Goal: Task Accomplishment & Management: Use online tool/utility

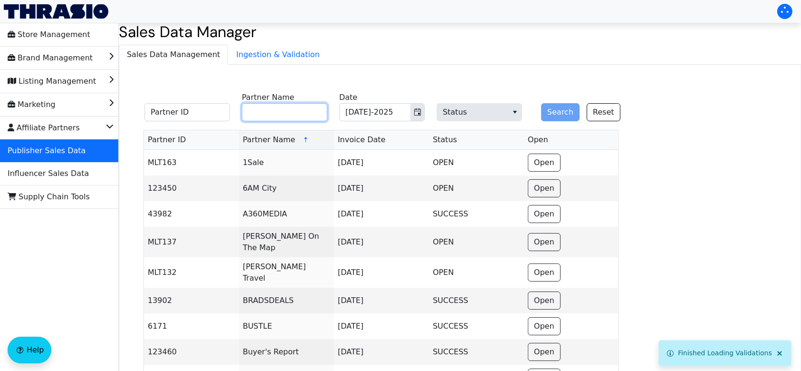
click at [310, 111] on input "Partner Name" at bounding box center [285, 112] width 86 height 18
type input "NBCU"
click at [562, 109] on button "Search" at bounding box center [560, 112] width 39 height 18
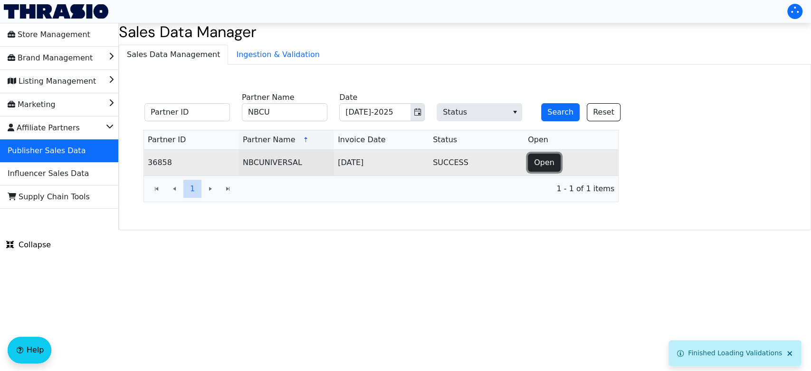
click at [557, 167] on button "Open" at bounding box center [544, 163] width 33 height 18
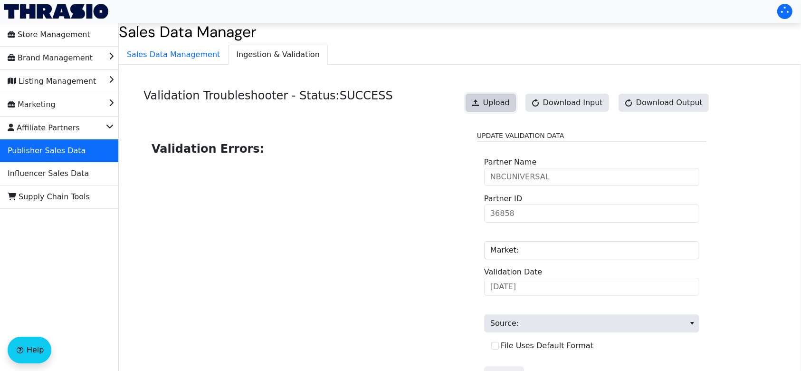
click at [510, 96] on button "Upload" at bounding box center [491, 103] width 50 height 18
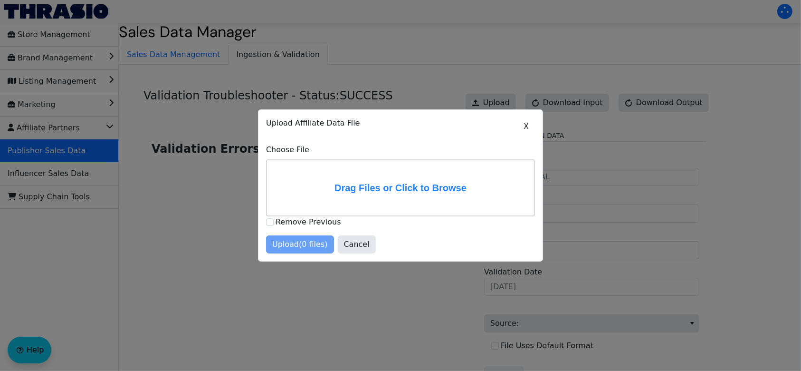
click at [285, 224] on label "Remove Previous" at bounding box center [309, 221] width 66 height 9
click at [274, 224] on input "Remove Previous" at bounding box center [270, 222] width 8 height 8
checkbox input "true"
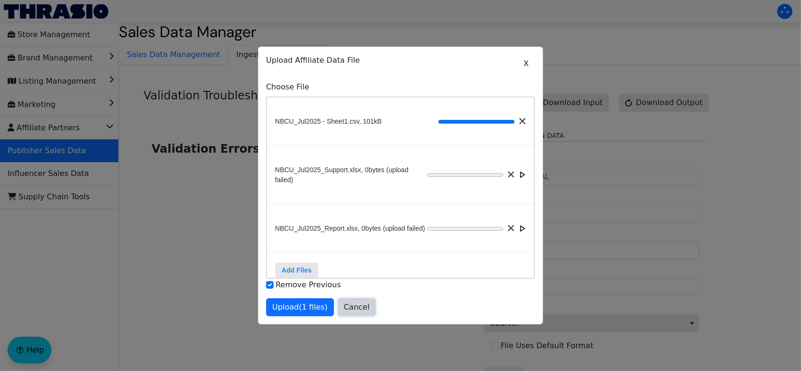
click at [358, 313] on span "Cancel" at bounding box center [357, 306] width 26 height 11
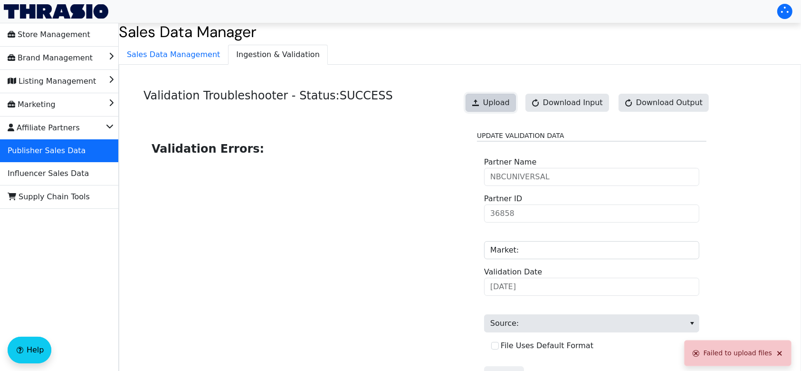
click at [505, 107] on span "Upload" at bounding box center [496, 102] width 27 height 11
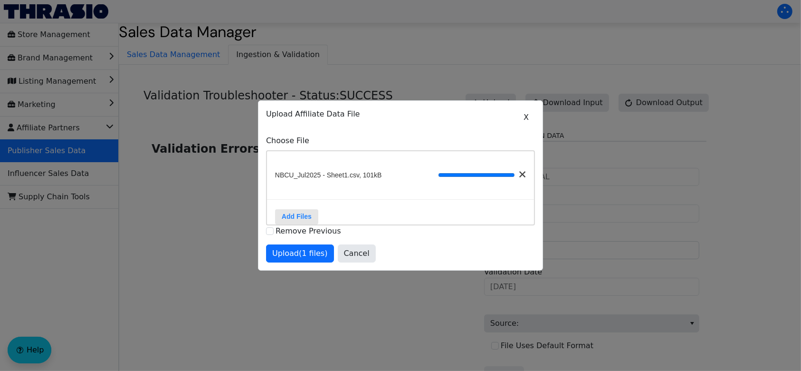
click at [276, 235] on label "Remove Previous" at bounding box center [309, 230] width 66 height 9
click at [274, 235] on input "Remove Previous" at bounding box center [270, 231] width 8 height 8
checkbox input "true"
click at [305, 259] on span "Upload (1 files)" at bounding box center [300, 253] width 56 height 11
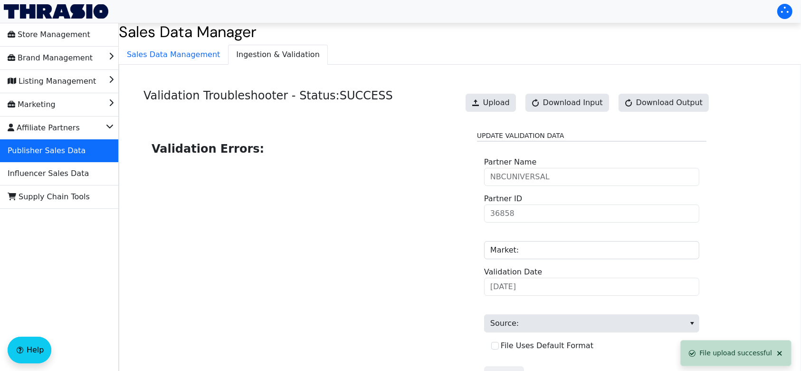
scroll to position [96, 0]
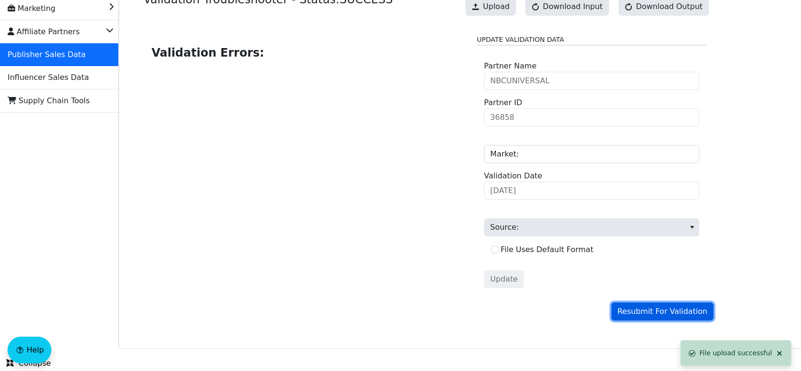
click at [643, 312] on span "Resubmit For Validation" at bounding box center [663, 311] width 90 height 11
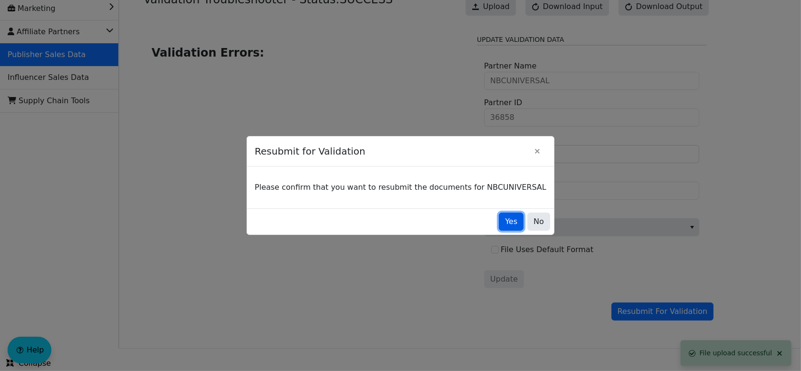
click at [505, 224] on span "Yes" at bounding box center [511, 221] width 12 height 11
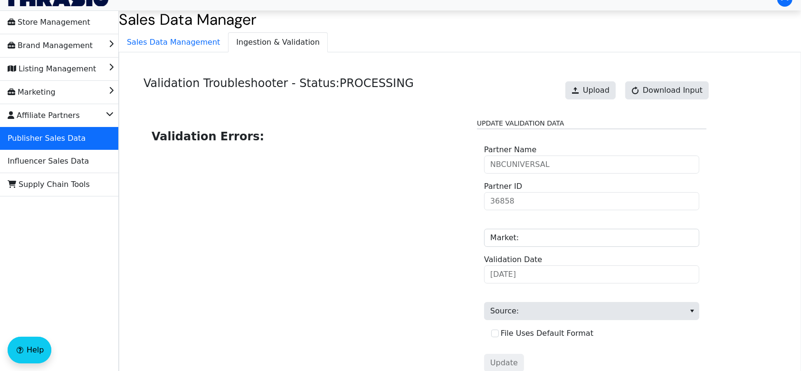
scroll to position [12, 0]
click at [208, 46] on span "Sales Data Management" at bounding box center [173, 42] width 108 height 19
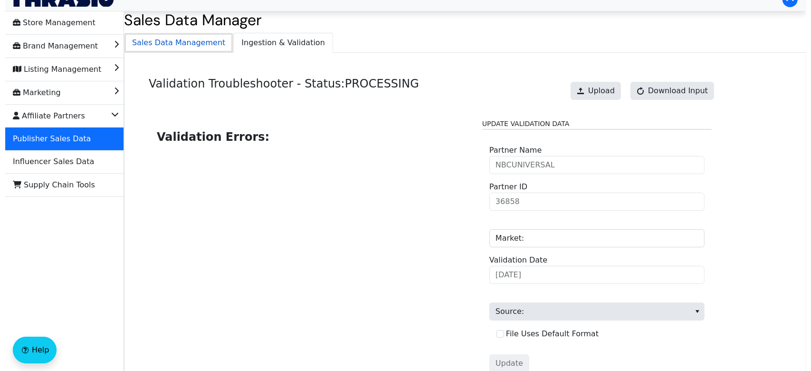
scroll to position [0, 0]
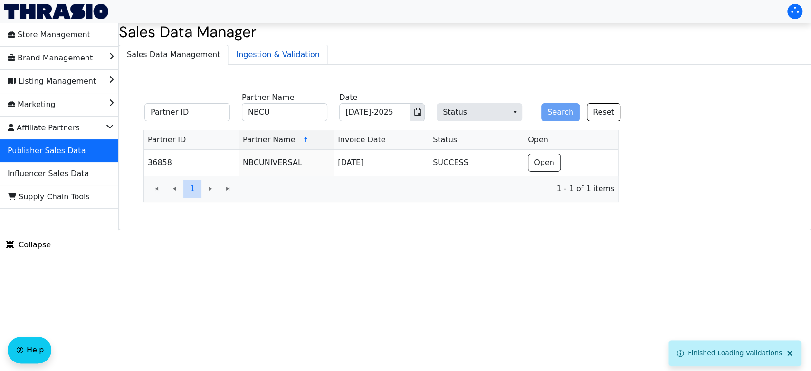
click at [242, 52] on span "Ingestion & Validation" at bounding box center [278, 54] width 99 height 19
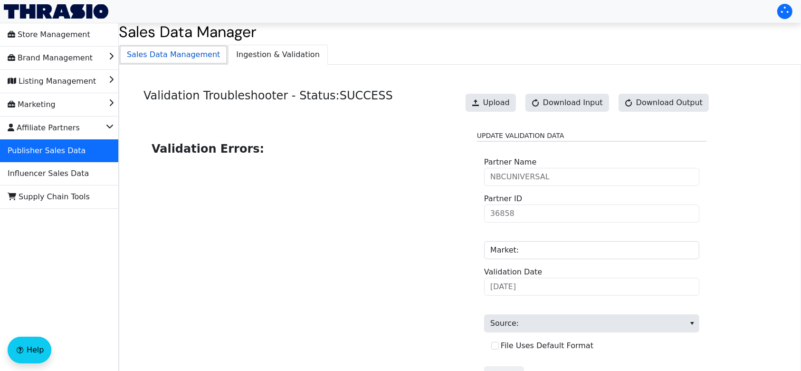
click at [186, 49] on span "Sales Data Management" at bounding box center [173, 54] width 108 height 19
